Goal: Communication & Community: Answer question/provide support

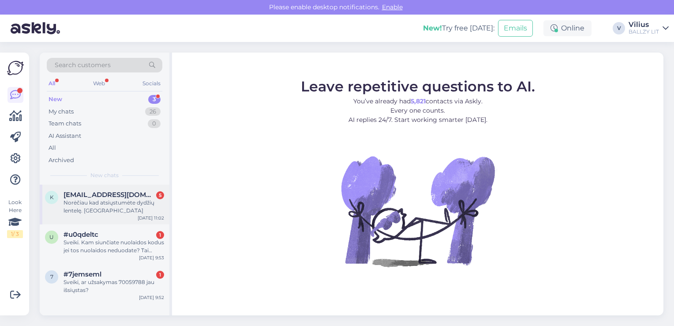
click at [101, 213] on div "Norėčiau kad atsiųstumėte dydžių lentelę. [GEOGRAPHIC_DATA]" at bounding box center [114, 207] width 101 height 16
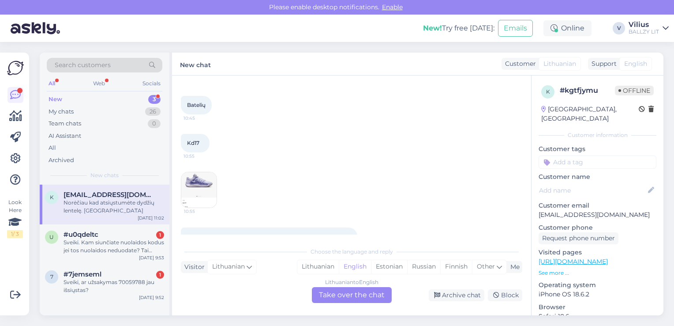
scroll to position [94, 0]
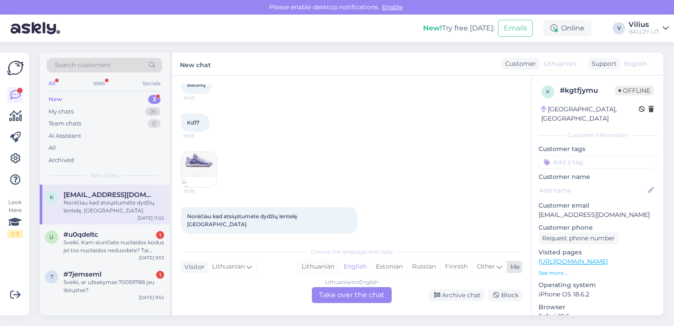
click at [313, 266] on div "Lithuanian" at bounding box center [317, 266] width 41 height 13
click at [339, 292] on div "Lithuanian to Lithuanian Take over the chat" at bounding box center [352, 295] width 80 height 16
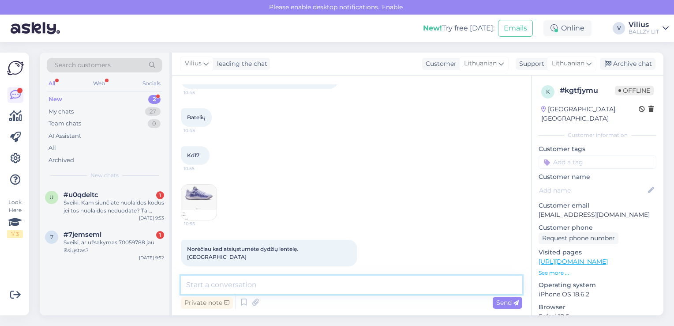
click at [314, 279] on textarea at bounding box center [352, 284] width 342 height 19
type textarea "Laba diena, lentelę rasite čia:"
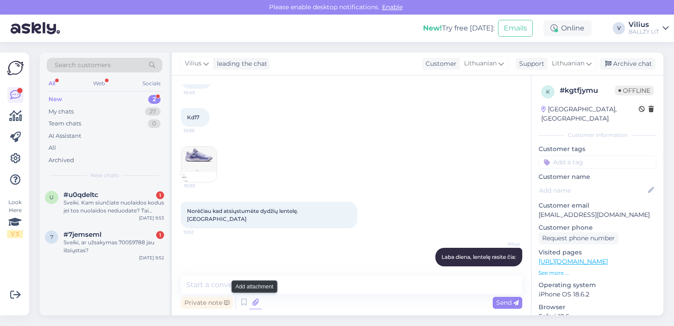
click at [258, 303] on icon at bounding box center [255, 302] width 12 height 13
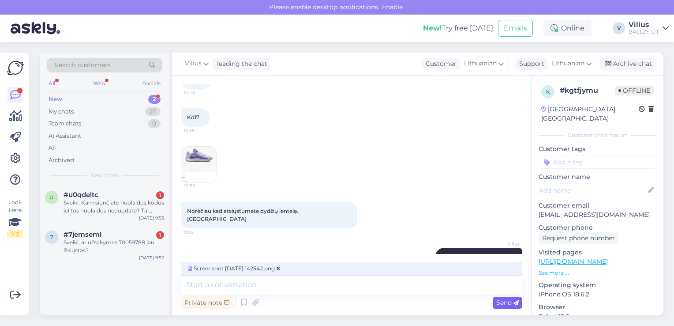
click at [508, 308] on div "Send" at bounding box center [508, 303] width 30 height 12
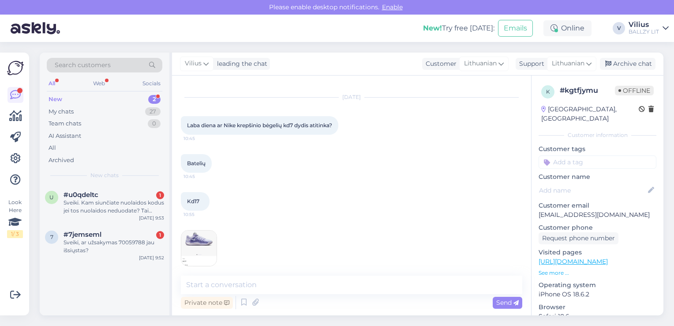
scroll to position [154, 0]
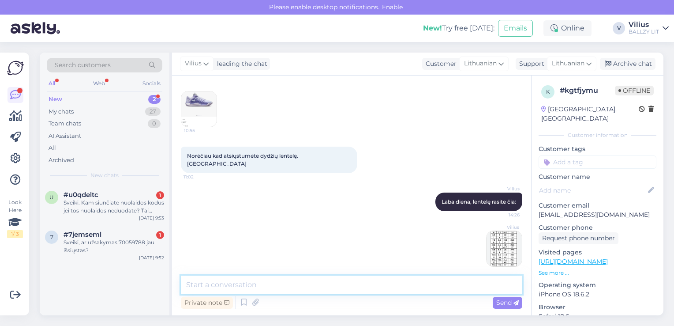
click at [367, 280] on textarea at bounding box center [352, 284] width 342 height 19
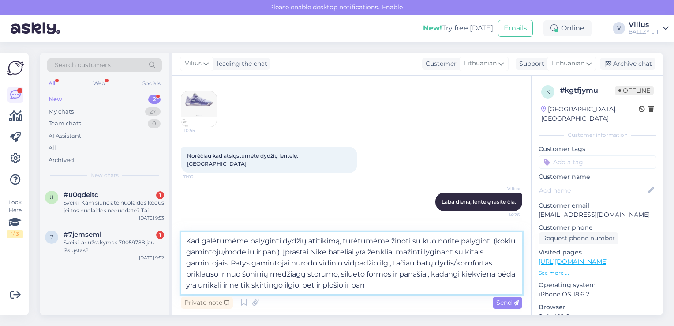
type textarea "Kad galėtumėme palyginti dydžių atitikimą, turėtumėme žinoti su kuo norite paly…"
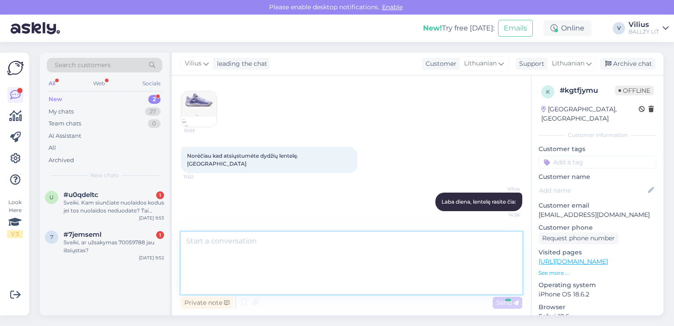
scroll to position [248, 0]
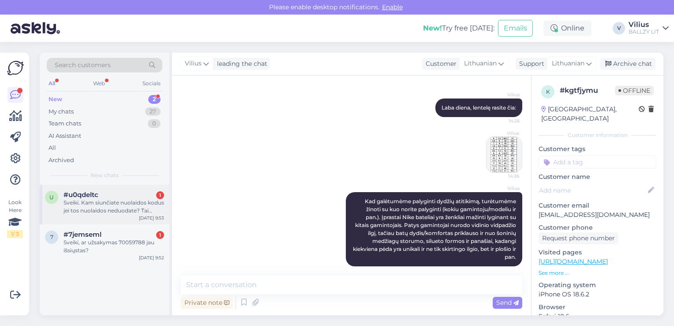
click at [112, 207] on div "Sveiki. Kam siunčiate nuolaidos kodus jei tos nuolaidos neduodate? Tai iškart t…" at bounding box center [114, 207] width 101 height 16
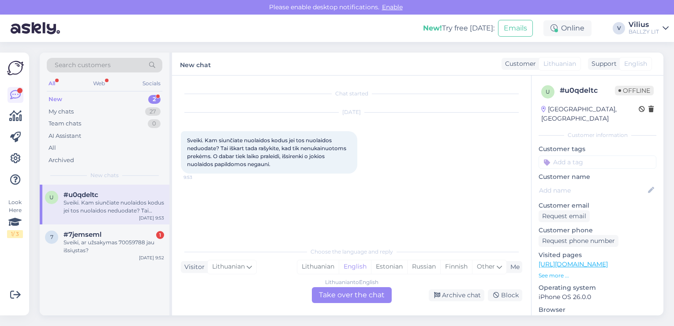
scroll to position [0, 0]
click at [320, 268] on div "Lithuanian" at bounding box center [317, 266] width 41 height 13
click at [340, 292] on div "Lithuanian to Lithuanian Take over the chat" at bounding box center [352, 295] width 80 height 16
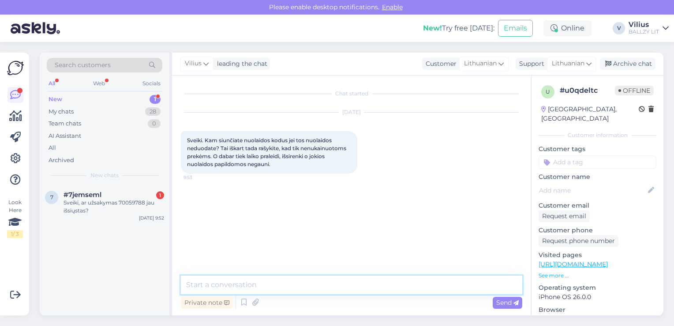
click at [318, 287] on textarea at bounding box center [352, 284] width 342 height 19
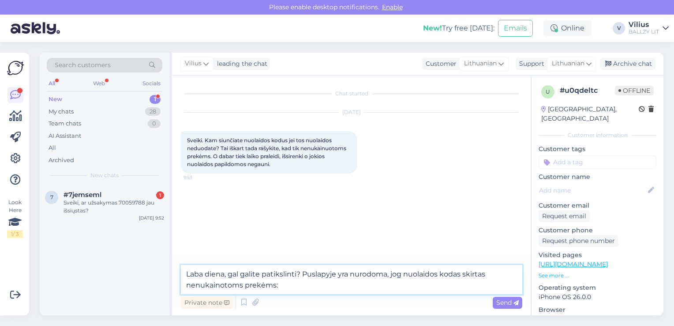
type textarea "Laba diena, gal galite patikslinti? Puslapyje yra nurodoma, jog nuolaidos kodas…"
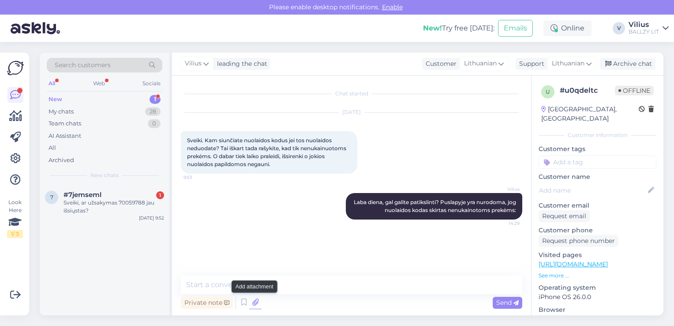
click at [258, 304] on icon at bounding box center [255, 302] width 12 height 13
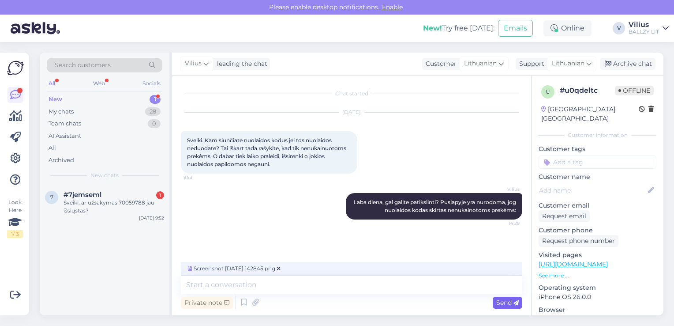
click at [501, 304] on span "Send" at bounding box center [508, 302] width 23 height 8
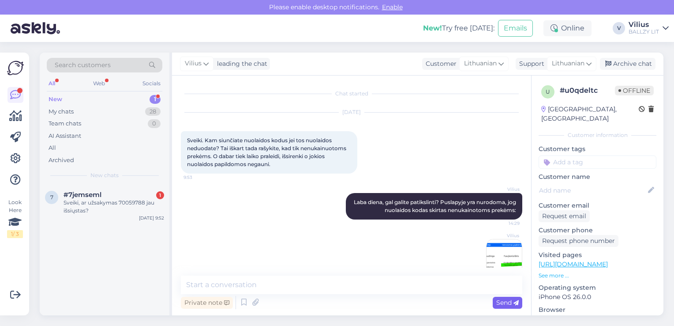
scroll to position [17, 0]
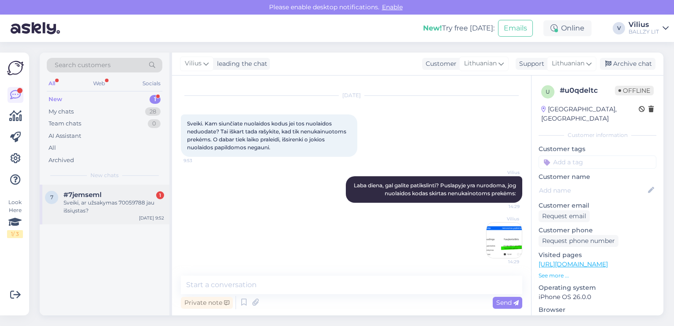
click at [103, 200] on div "Sveiki, ar užsakymas 70059788 jau išsiųstas?" at bounding box center [114, 207] width 101 height 16
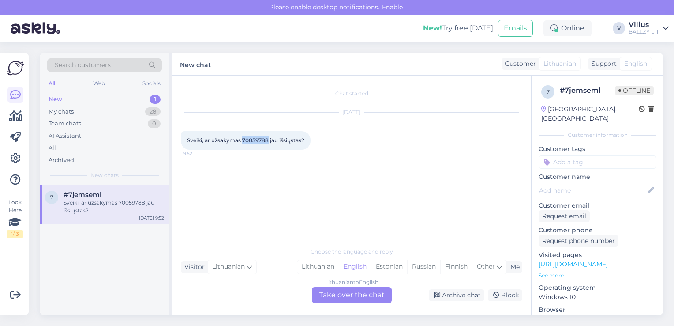
drag, startPoint x: 244, startPoint y: 140, endPoint x: 268, endPoint y: 139, distance: 24.3
click at [268, 139] on span "Sveiki, ar užsakymas 70059788 jau išsiųstas?" at bounding box center [245, 140] width 117 height 7
copy span "70059788"
click at [312, 270] on div "Lithuanian" at bounding box center [317, 266] width 41 height 13
click at [346, 294] on div "Lithuanian to Lithuanian Take over the chat" at bounding box center [352, 295] width 80 height 16
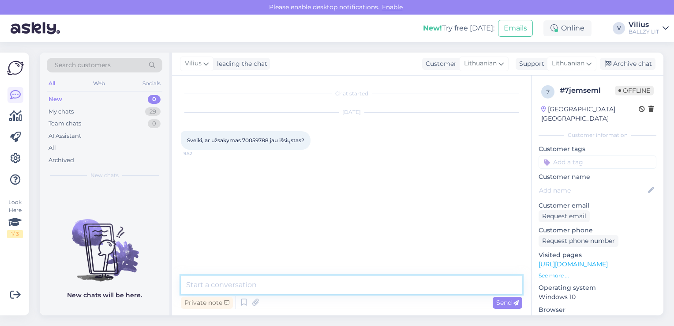
click at [338, 290] on textarea at bounding box center [352, 284] width 342 height 19
paste textarea "https://minu.omniva.ee/track/CC848653119EE/?language=en"
type textarea "Laba diena, užsakymas paruoštas išsiuntimui. Jo judėjimą galėsite sekti čia: ht…"
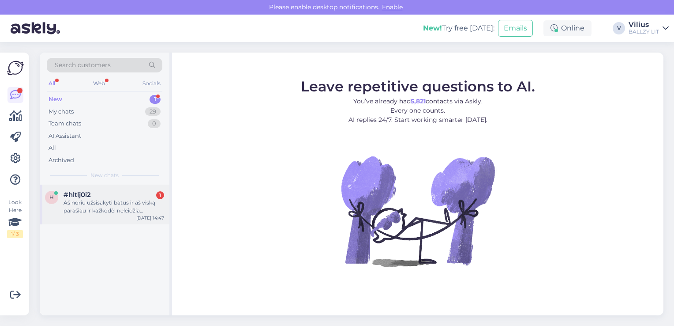
click at [120, 195] on div "#hltlj0i2 1" at bounding box center [114, 195] width 101 height 8
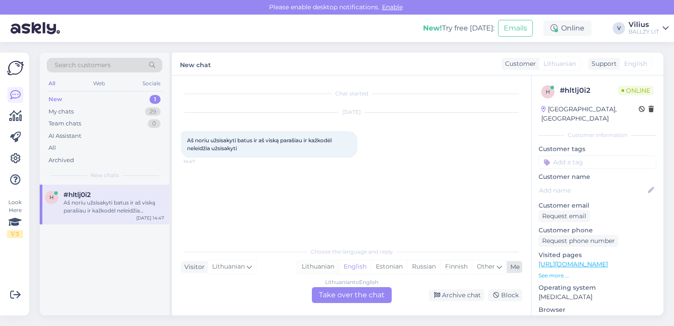
click at [324, 271] on div "Lithuanian" at bounding box center [317, 266] width 41 height 13
click at [342, 301] on div "Lithuanian to Lithuanian Take over the chat" at bounding box center [352, 295] width 80 height 16
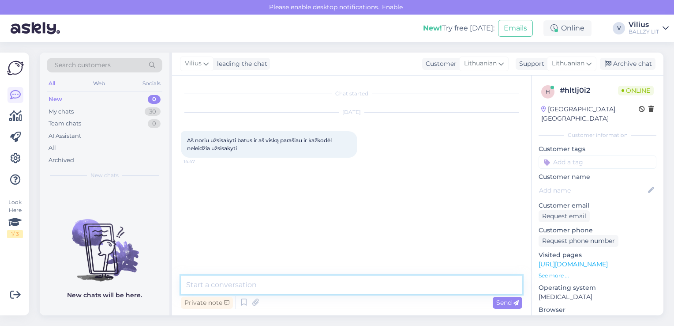
click at [327, 285] on textarea at bounding box center [352, 284] width 342 height 19
type textarea "G"
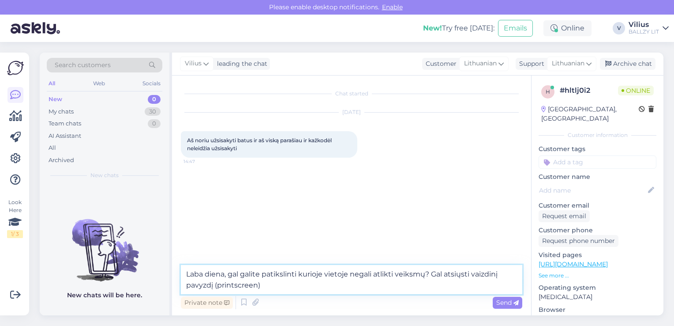
type textarea "Laba diena, gal galite patikslinti kurioje vietoje negali atlikti veiksmų? Gal …"
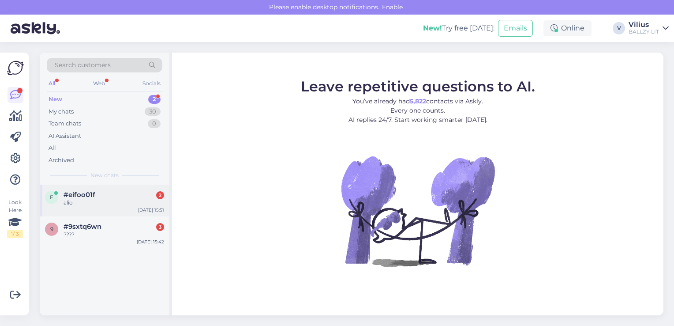
click at [96, 202] on div "alio" at bounding box center [114, 203] width 101 height 8
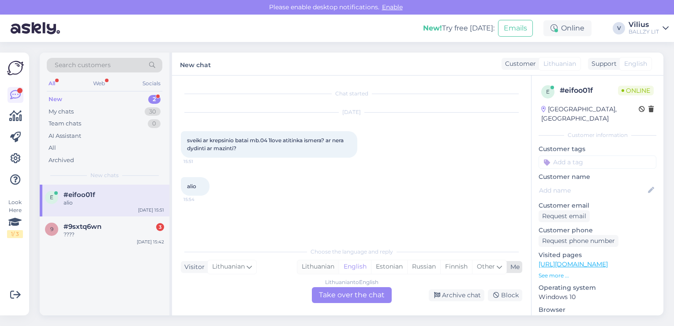
click at [312, 263] on div "Lithuanian" at bounding box center [317, 266] width 41 height 13
click at [337, 292] on div "Lithuanian to Lithuanian Take over the chat" at bounding box center [352, 295] width 80 height 16
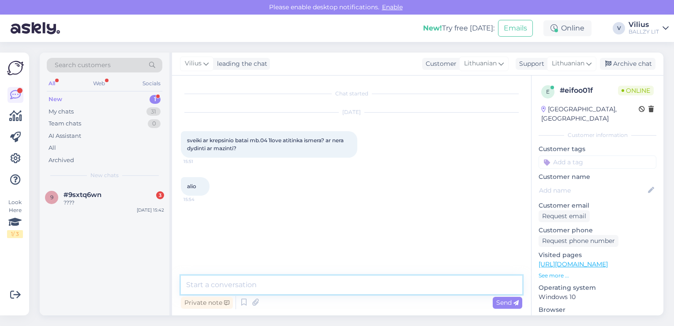
click at [290, 287] on textarea at bounding box center [352, 284] width 342 height 19
type textarea "Laba diena, su kokiu kitu prekiniu ženklu lyginate dydį?"
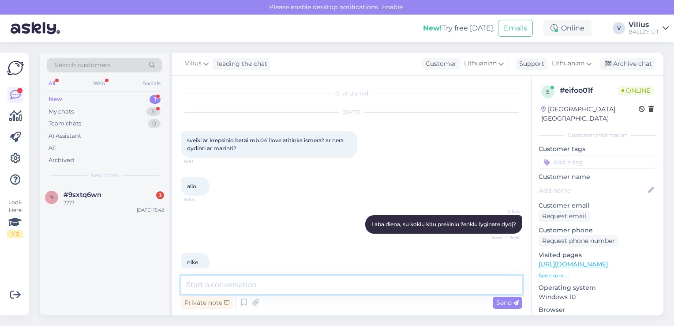
scroll to position [14, 0]
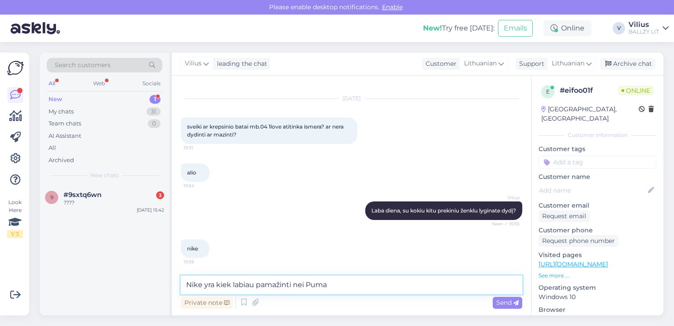
type textarea "Nike yra kiek labiau pamažinti nei Puma."
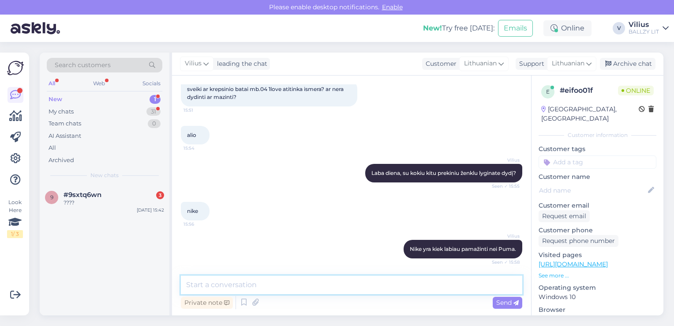
scroll to position [90, 0]
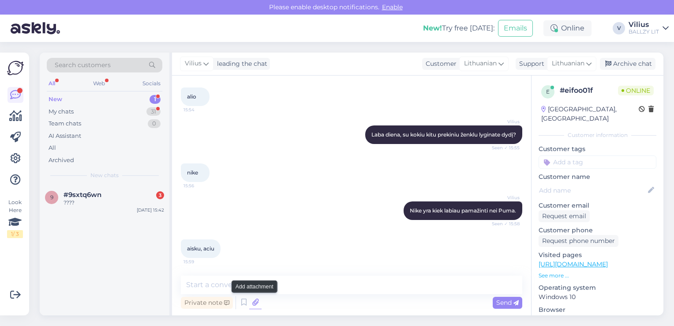
click at [254, 302] on icon at bounding box center [255, 302] width 12 height 13
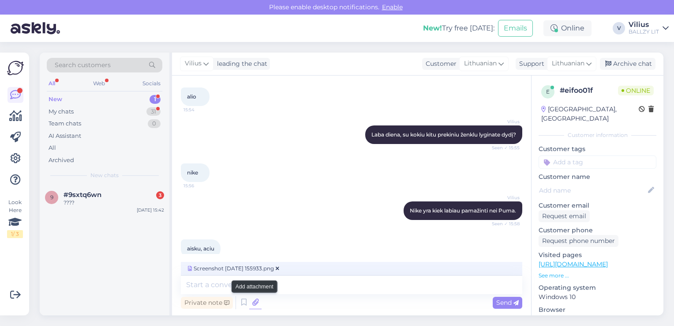
scroll to position [99, 0]
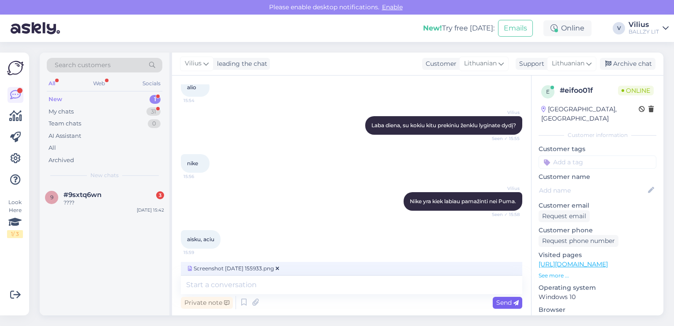
click at [507, 305] on span "Send" at bounding box center [508, 302] width 23 height 8
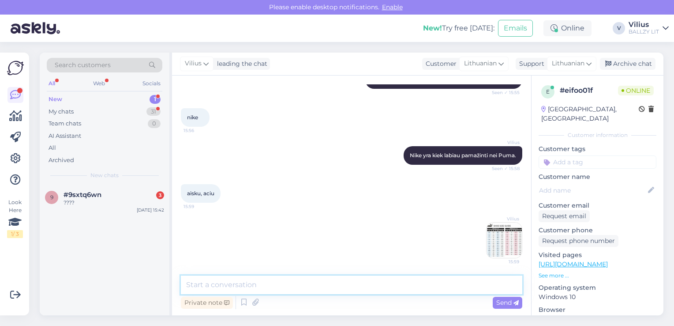
click at [316, 290] on textarea at bounding box center [352, 284] width 342 height 19
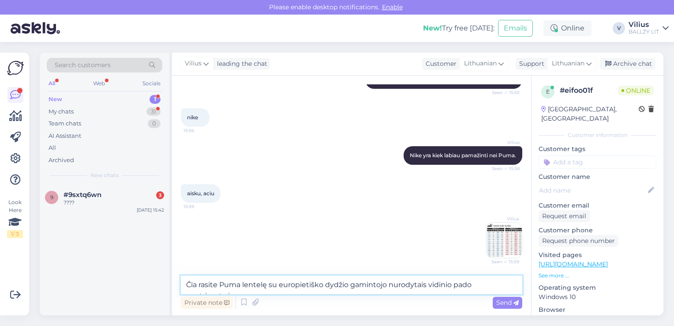
scroll to position [155, 0]
type textarea "Čia rasite Puma lentelę su europietiško dydžio gamintojo nurodytais vidinio pad…"
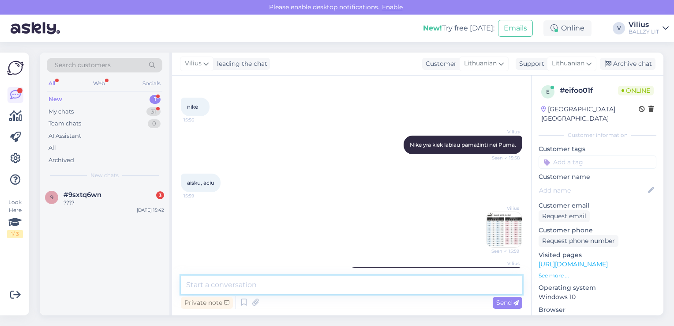
scroll to position [191, 0]
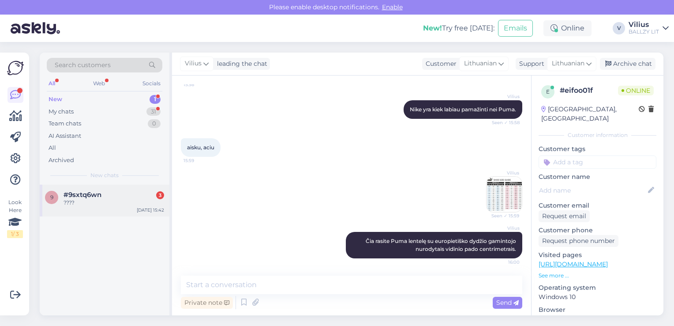
click at [94, 203] on div "????" at bounding box center [114, 203] width 101 height 8
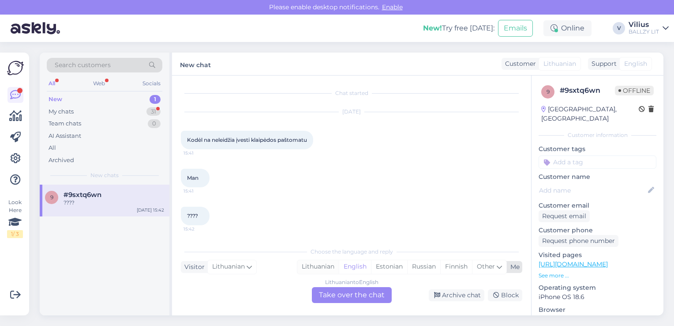
click at [317, 266] on div "Lithuanian" at bounding box center [317, 266] width 41 height 13
click at [346, 293] on div "Lithuanian to Lithuanian Take over the chat" at bounding box center [352, 295] width 80 height 16
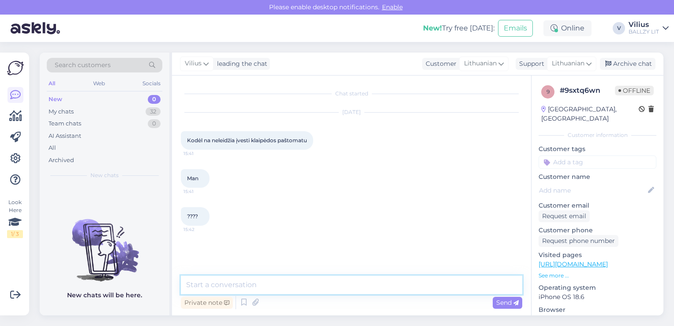
click at [325, 287] on textarea at bounding box center [352, 284] width 342 height 19
type textarea "Laba diena, gal galite atsiųsti vaizdinį pavyzdį (printscreen)?"
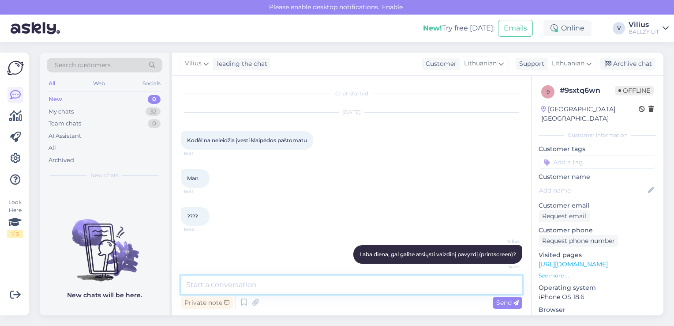
scroll to position [5, 0]
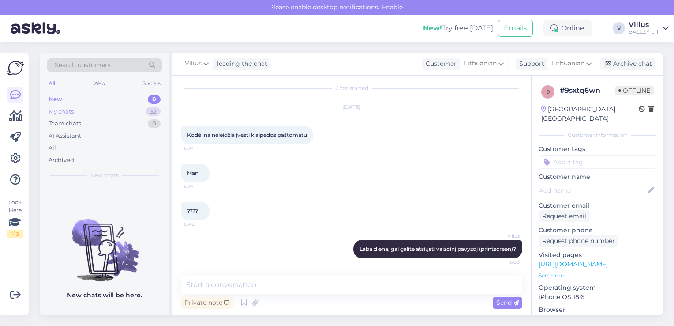
click at [83, 111] on div "My chats 32" at bounding box center [105, 111] width 116 height 12
